Goal: Transaction & Acquisition: Purchase product/service

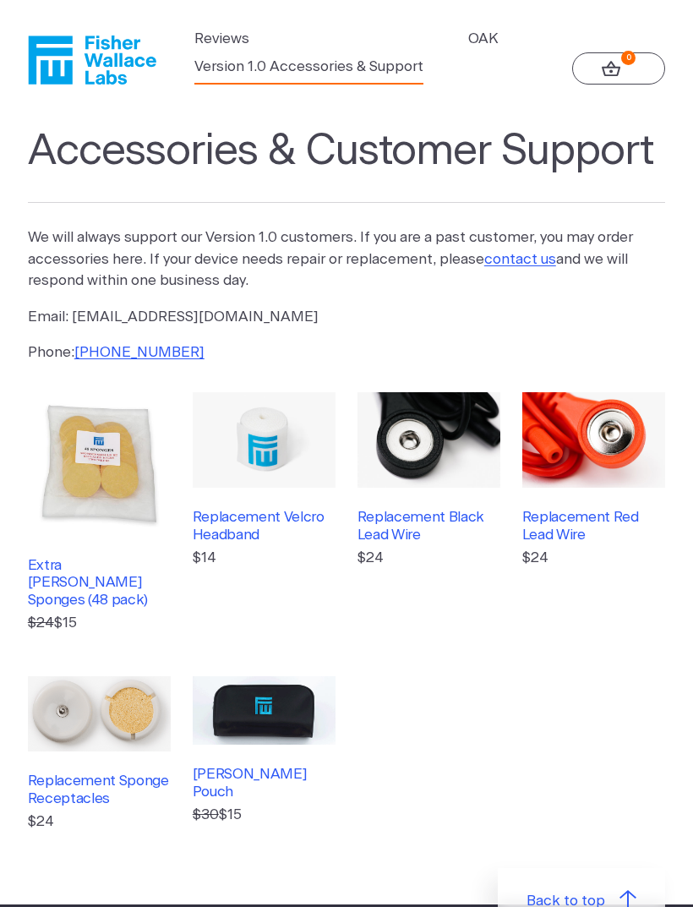
click at [583, 443] on img at bounding box center [593, 439] width 143 height 95
click at [411, 475] on img at bounding box center [428, 439] width 143 height 95
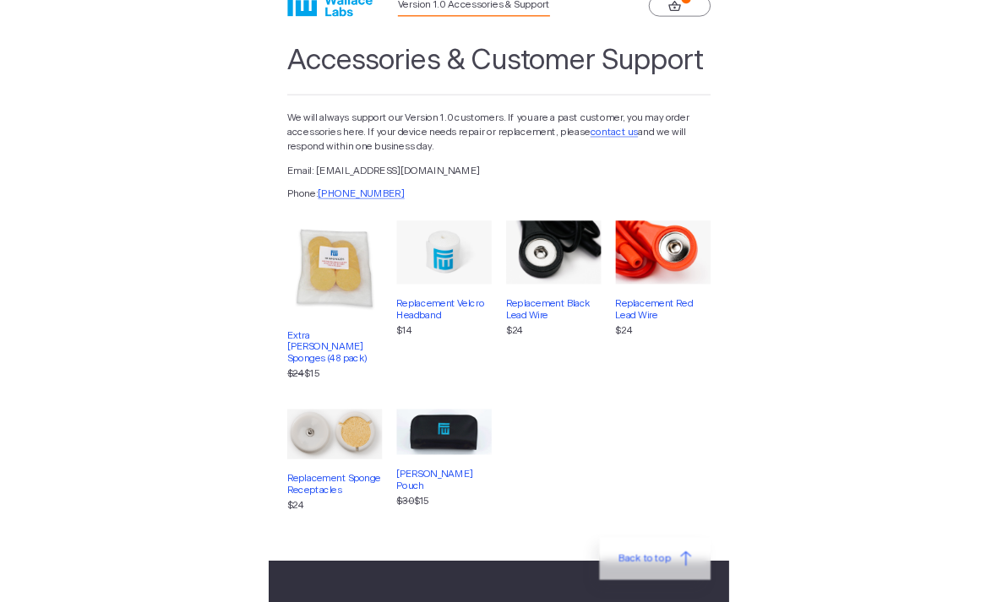
scroll to position [281, 0]
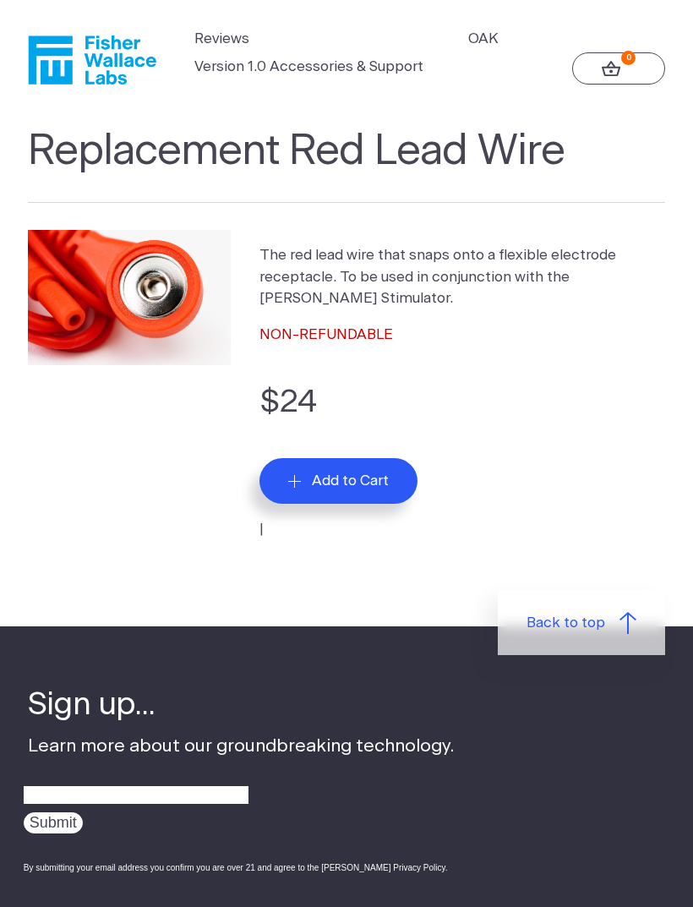
click at [367, 487] on span "Add to Cart" at bounding box center [350, 480] width 77 height 17
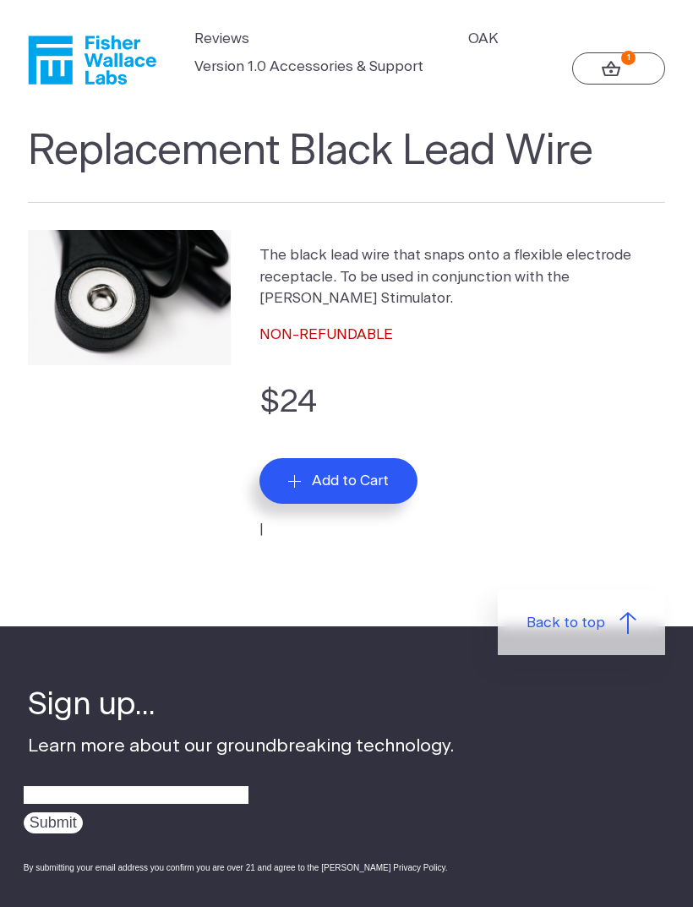
click at [376, 485] on span "Add to Cart" at bounding box center [350, 480] width 77 height 17
